Goal: Answer question/provide support

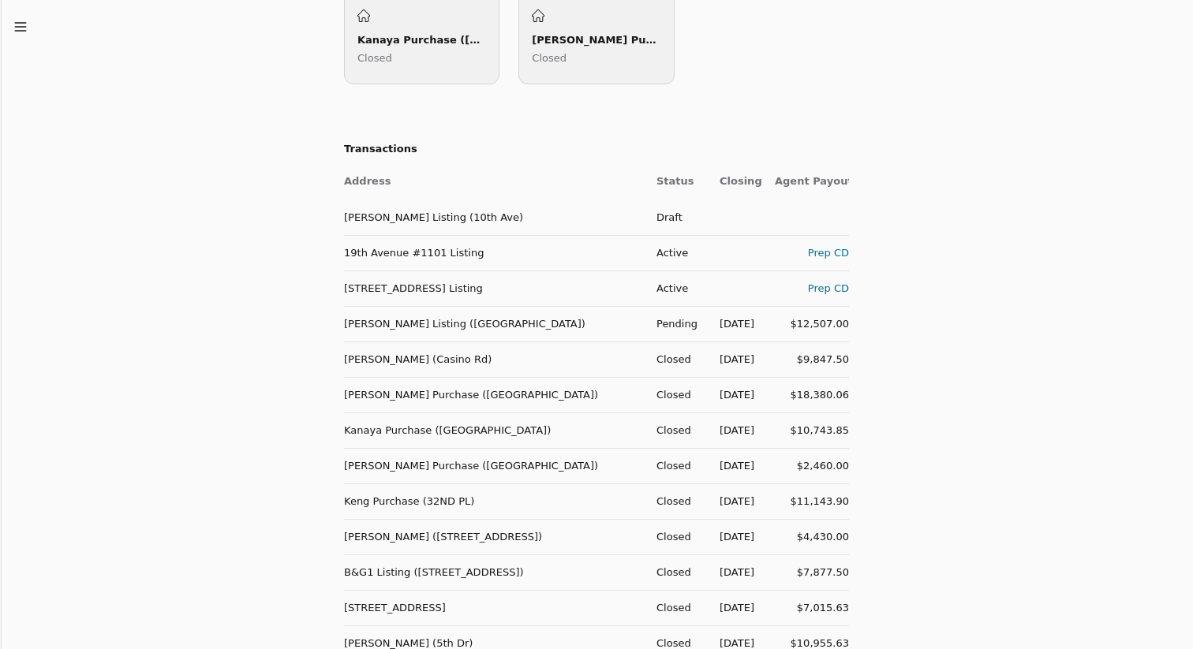
scroll to position [574, 0]
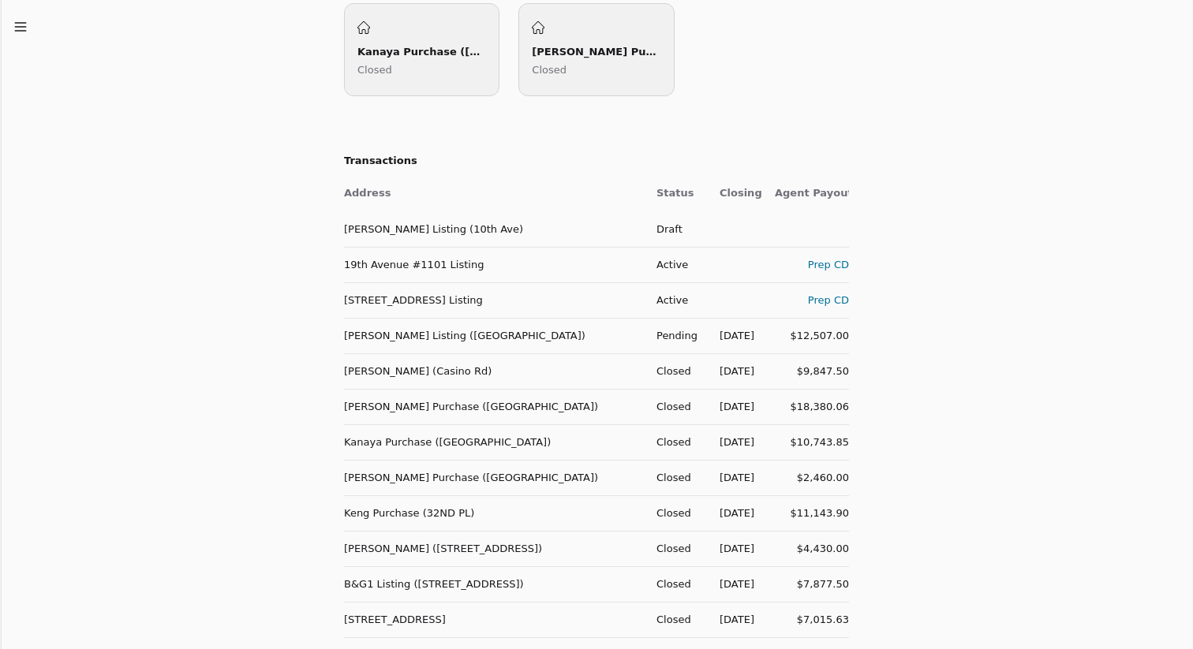
click at [473, 335] on td "[PERSON_NAME] Listing ([GEOGRAPHIC_DATA])" at bounding box center [494, 336] width 300 height 36
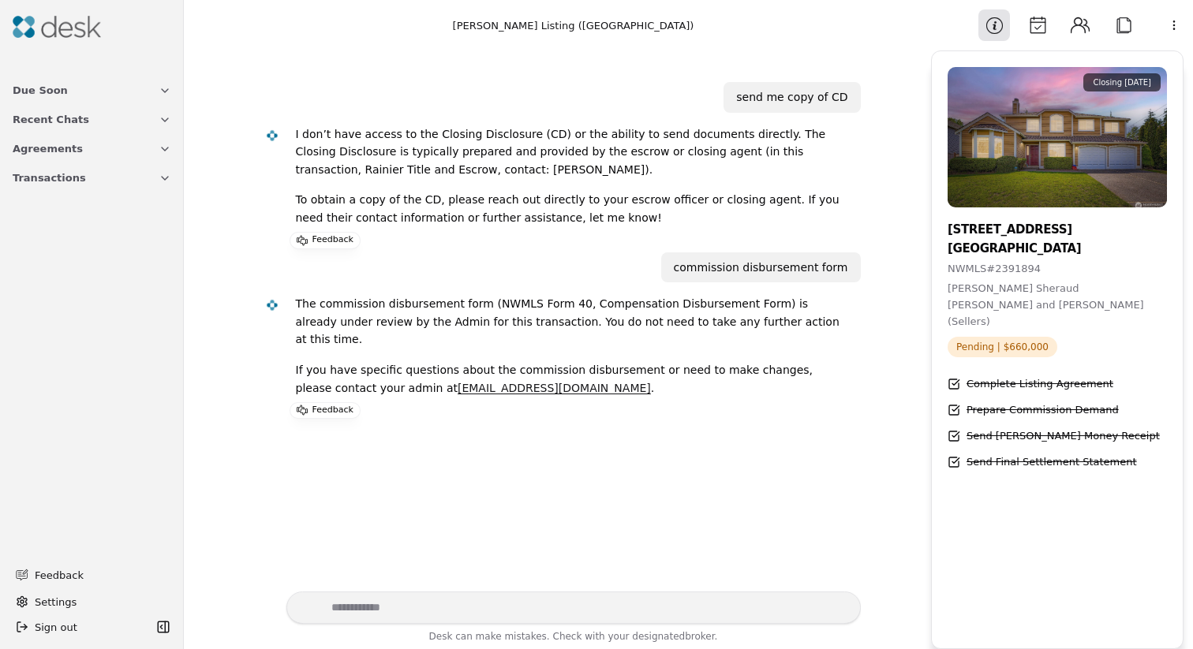
click at [1129, 28] on button "Attach" at bounding box center [1124, 25] width 32 height 32
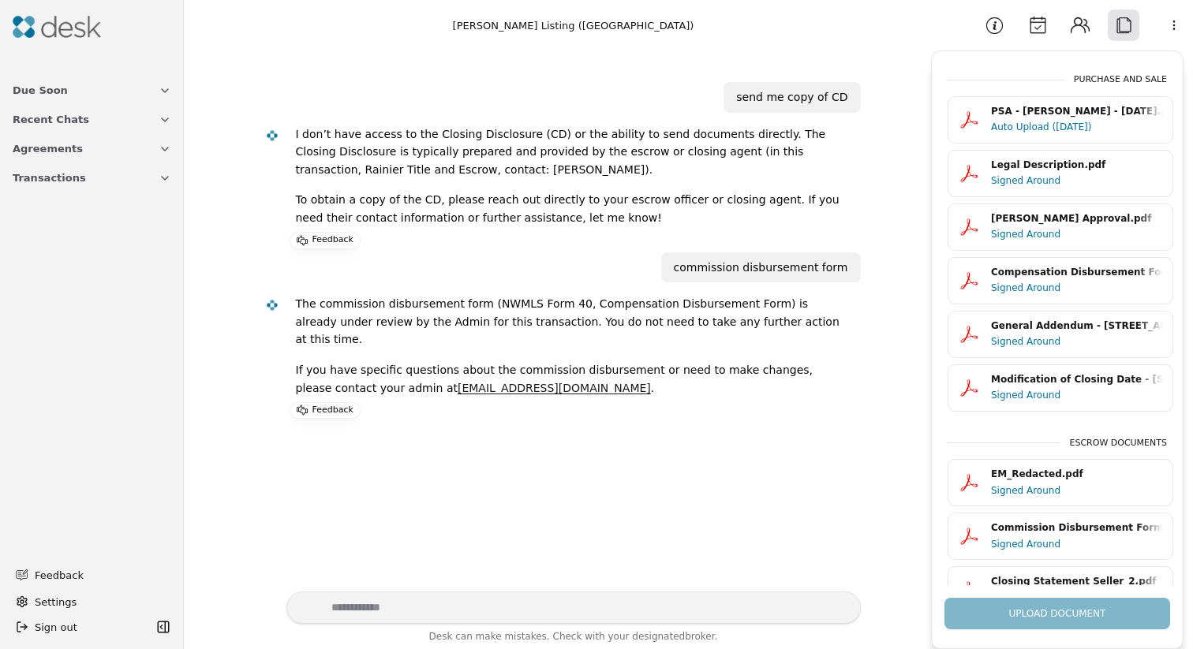
click at [795, 521] on div "send me copy of CD I don’t have access to the Closing Disclosure (CD) or the ab…" at bounding box center [557, 320] width 728 height 541
click at [148, 181] on button "Transactions" at bounding box center [92, 177] width 178 height 29
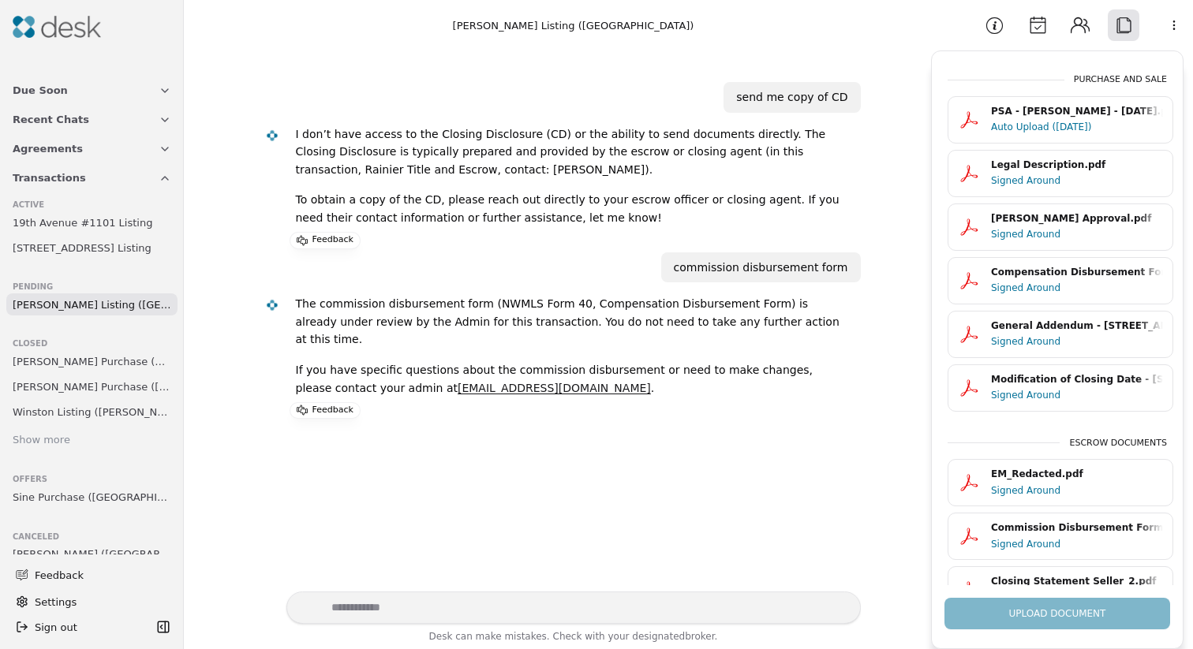
click at [163, 178] on icon "button" at bounding box center [165, 178] width 13 height 13
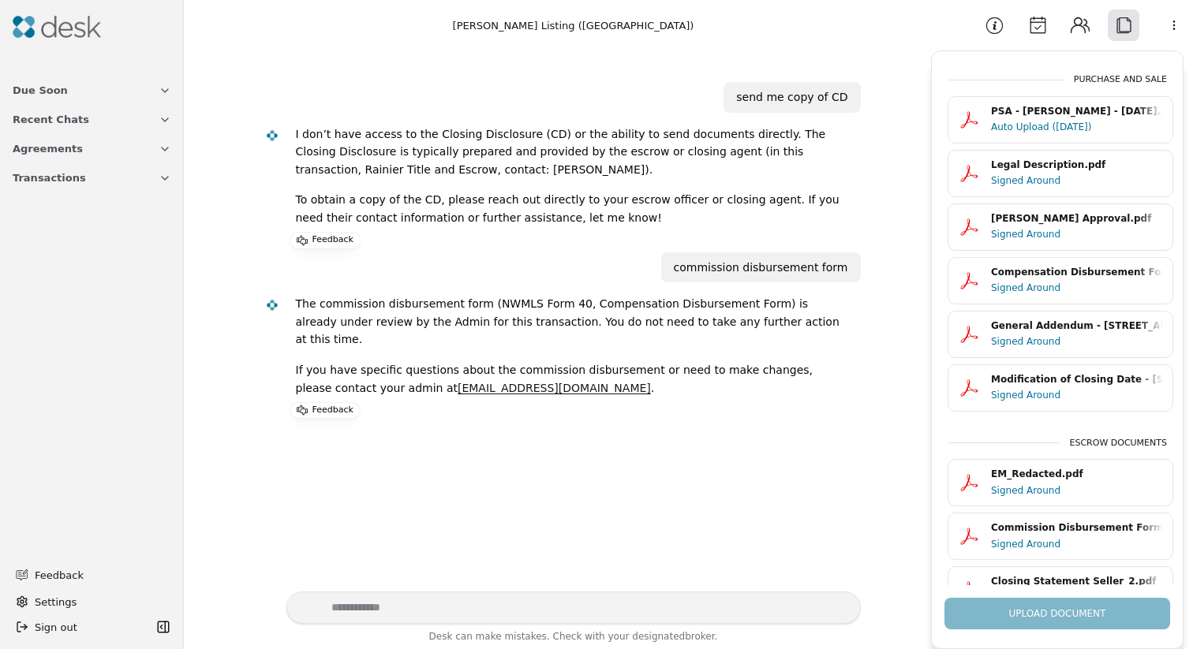
click at [155, 86] on button "Due Soon" at bounding box center [92, 90] width 178 height 29
click at [155, 88] on button "Due Soon" at bounding box center [92, 90] width 178 height 29
